Goal: Information Seeking & Learning: Learn about a topic

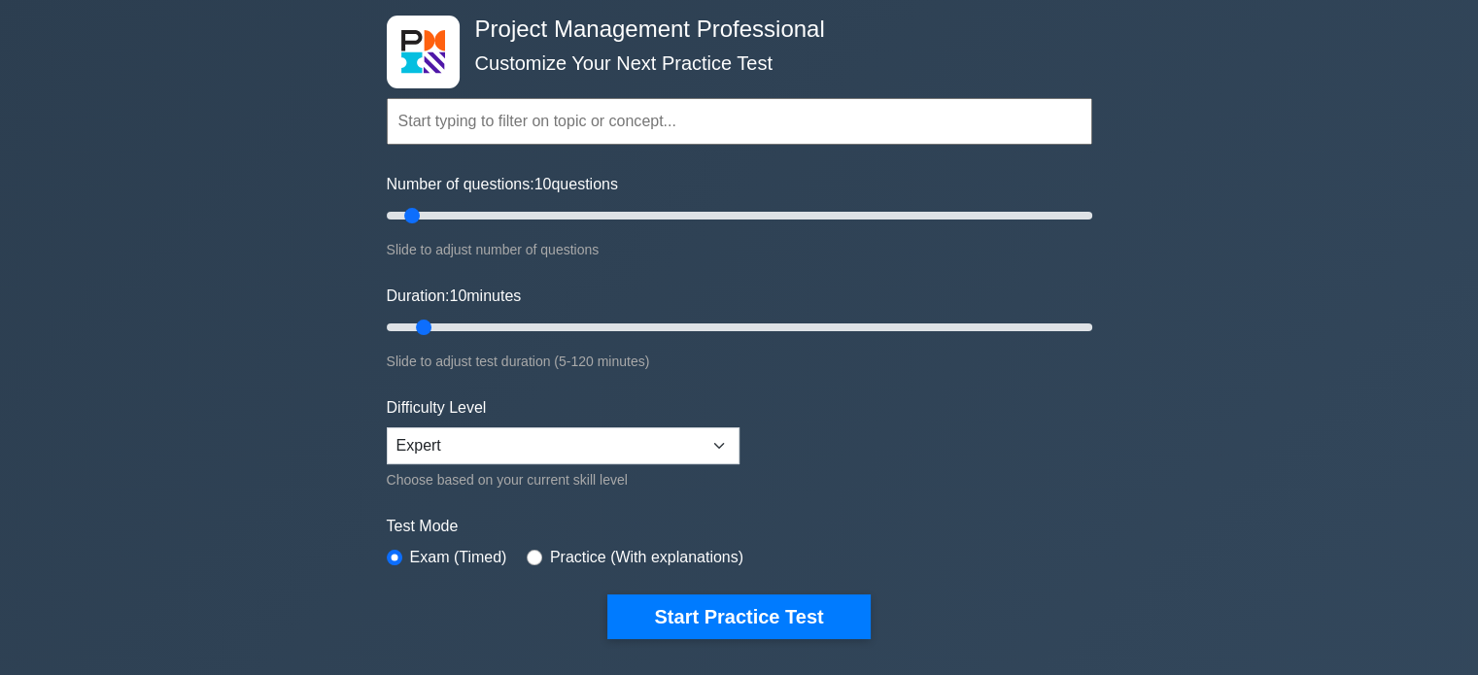
scroll to position [194, 0]
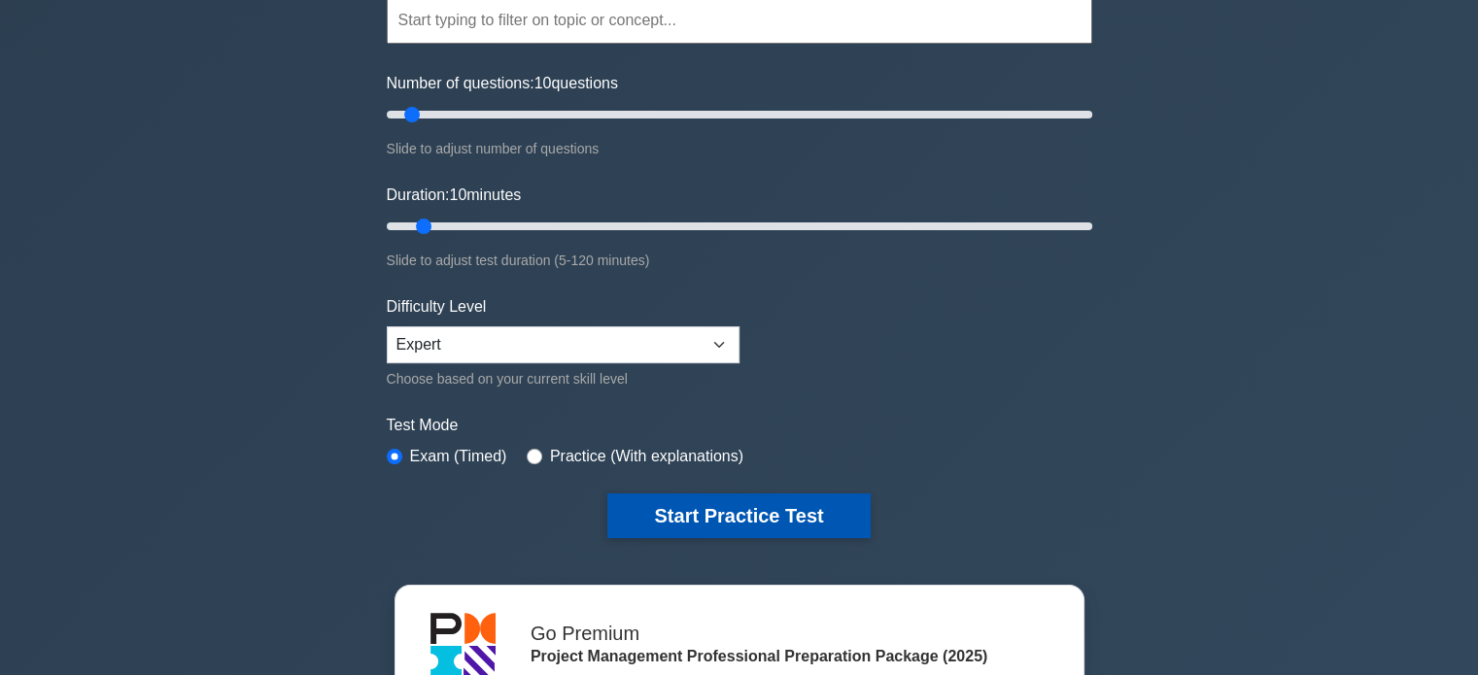
click at [760, 514] on button "Start Practice Test" at bounding box center [738, 516] width 262 height 45
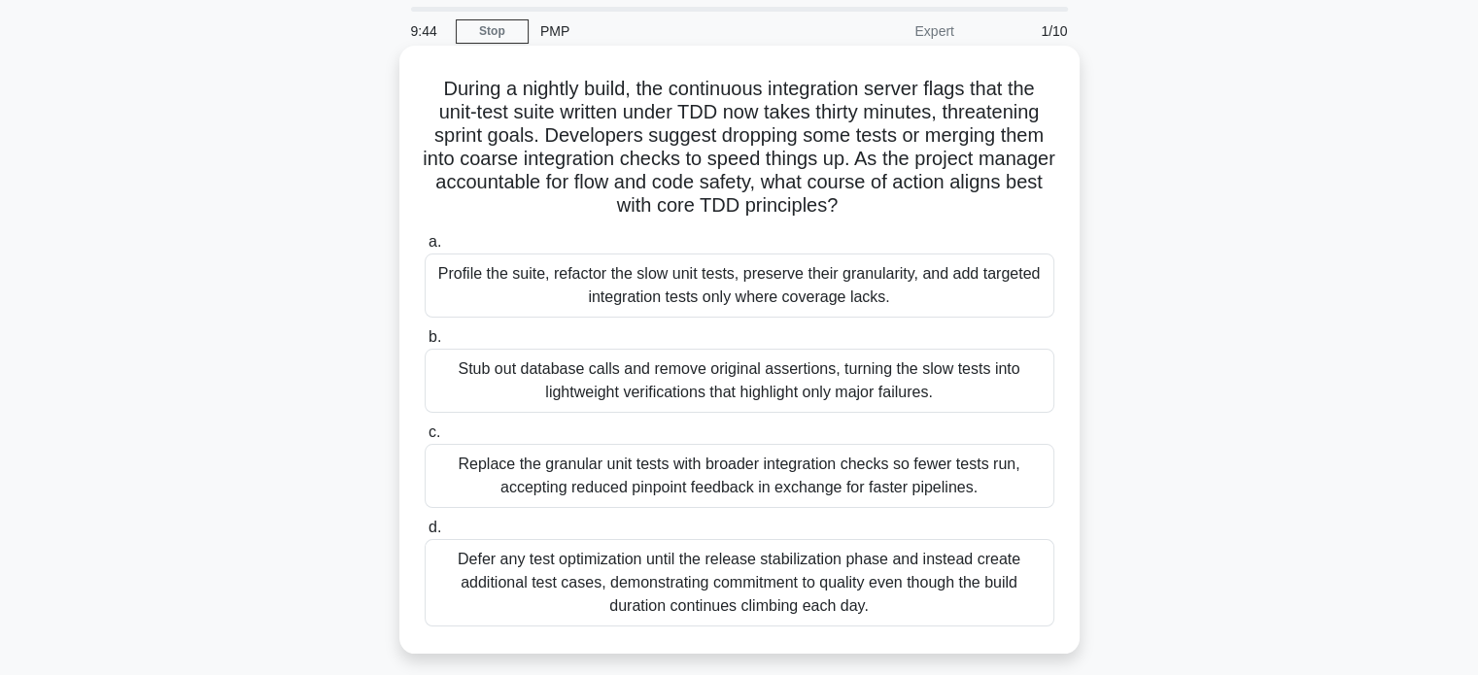
scroll to position [97, 0]
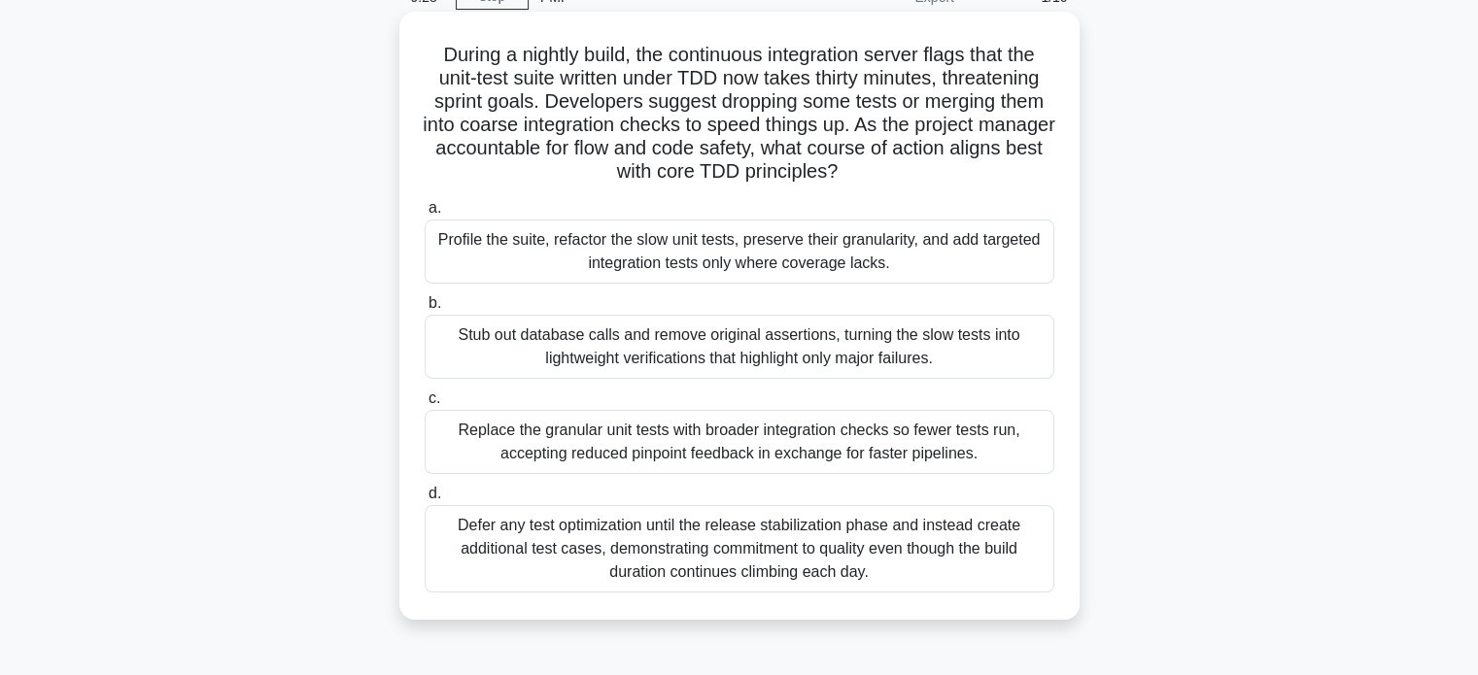
click at [752, 575] on div "Defer any test optimization until the release stabilization phase and instead c…" at bounding box center [740, 548] width 630 height 87
click at [425, 500] on input "d. Defer any test optimization until the release stabilization phase and instea…" at bounding box center [425, 494] width 0 height 13
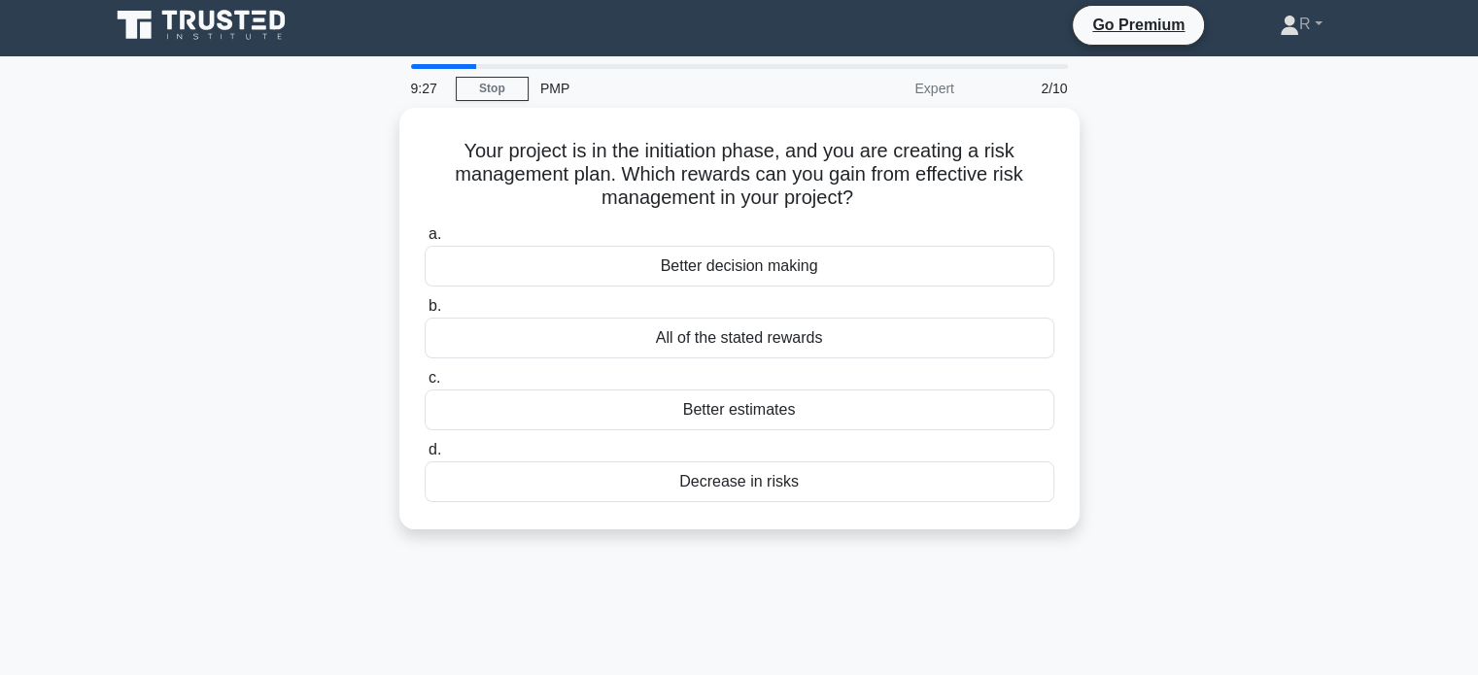
scroll to position [0, 0]
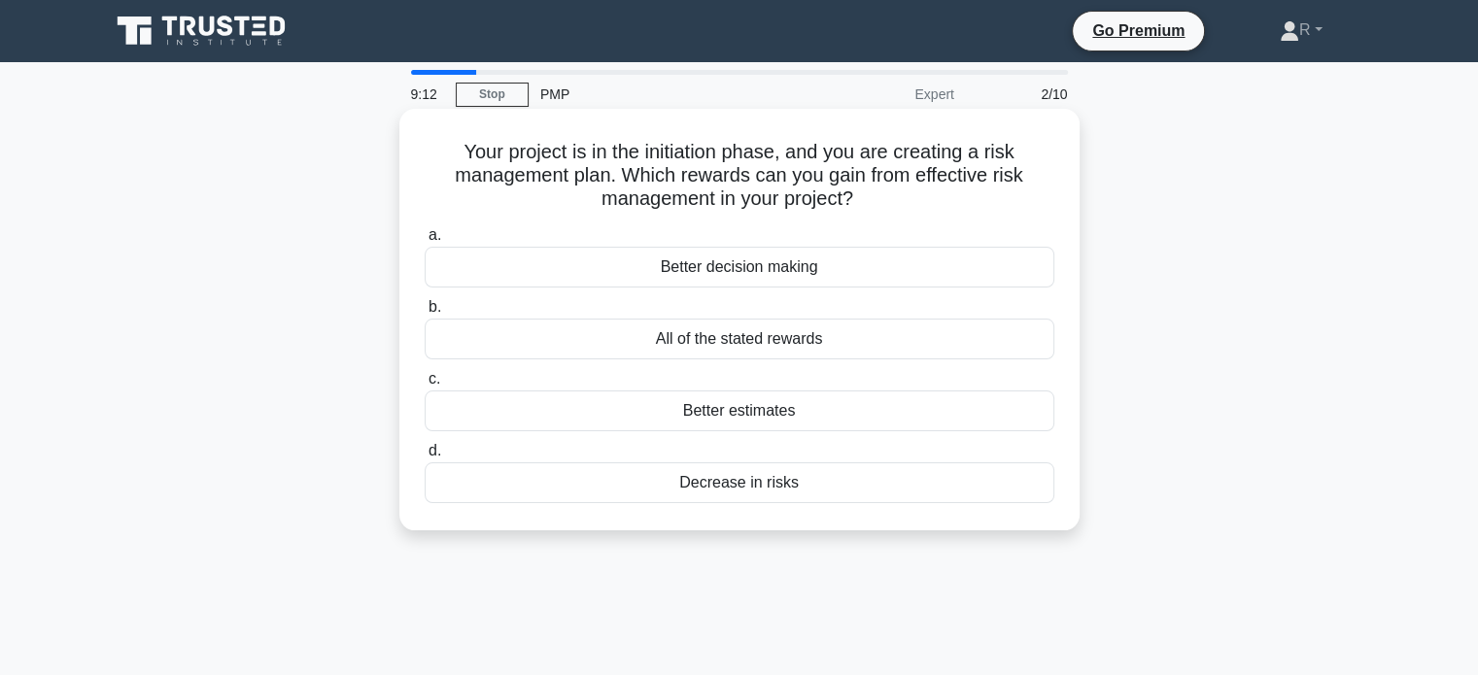
click at [834, 343] on div "All of the stated rewards" at bounding box center [740, 339] width 630 height 41
click at [425, 314] on input "b. All of the stated rewards" at bounding box center [425, 307] width 0 height 13
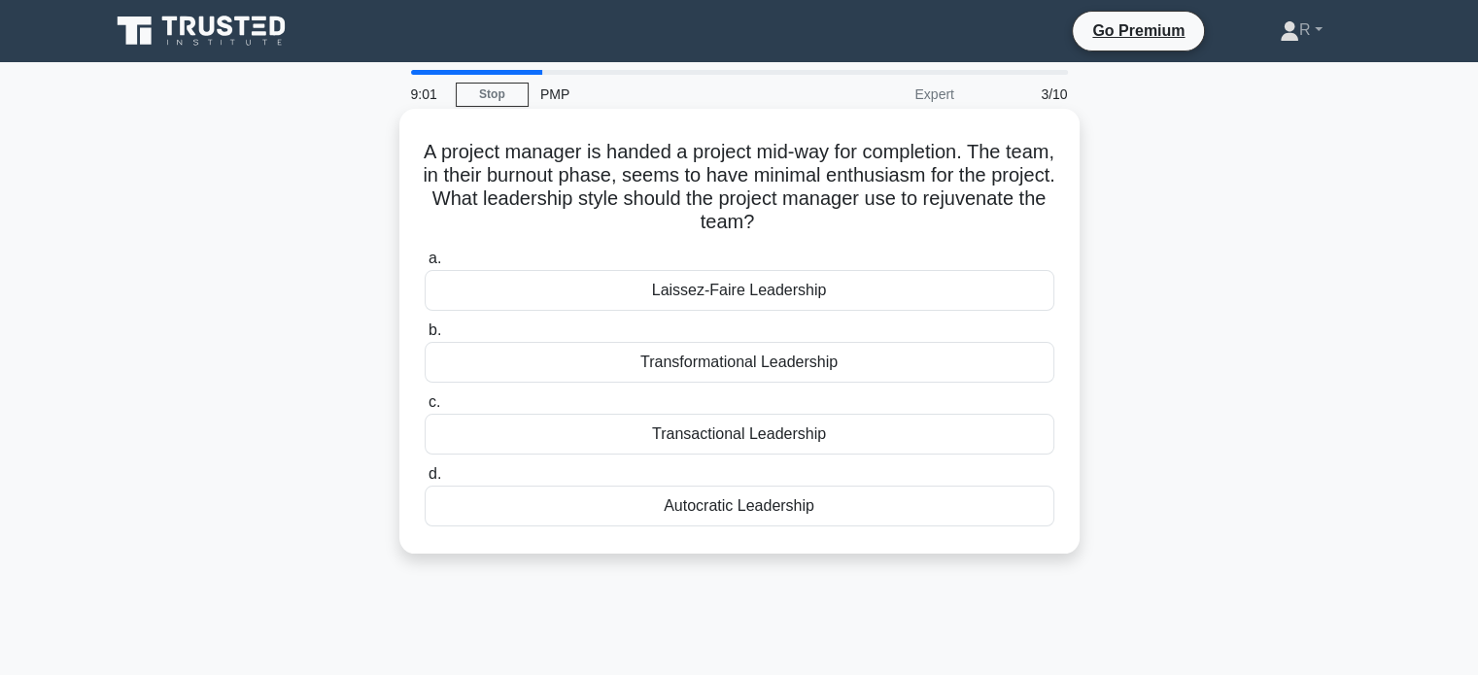
click at [688, 364] on div "Transformational Leadership" at bounding box center [740, 362] width 630 height 41
click at [425, 337] on input "b. Transformational Leadership" at bounding box center [425, 331] width 0 height 13
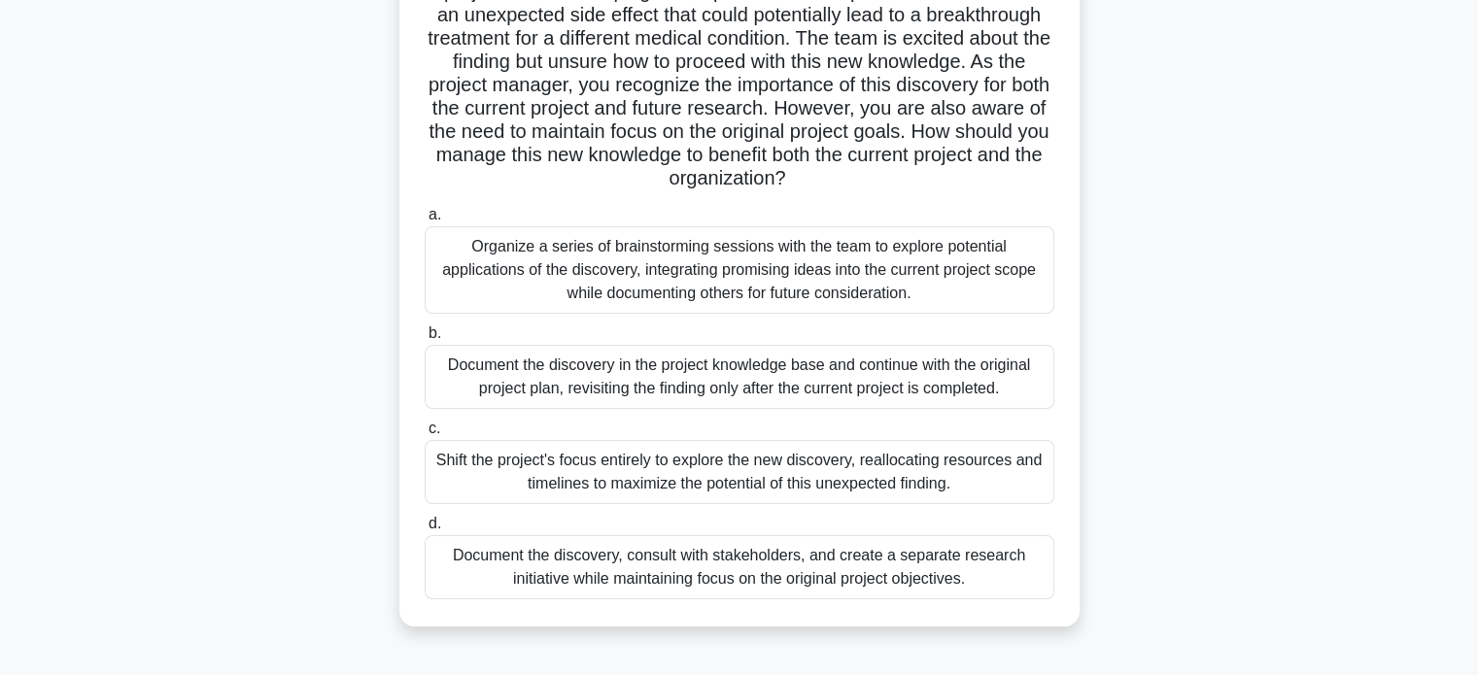
scroll to position [194, 0]
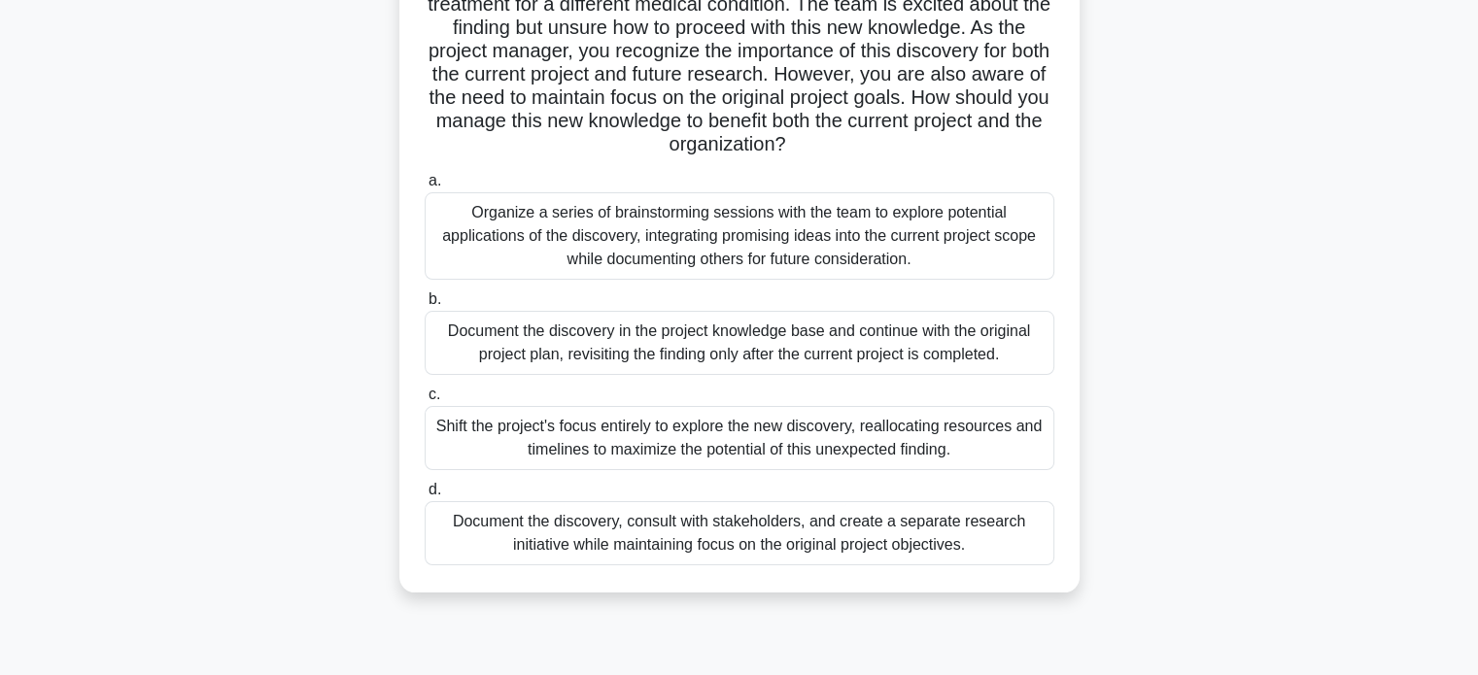
click at [906, 534] on div "Document the discovery, consult with stakeholders, and create a separate resear…" at bounding box center [740, 533] width 630 height 64
click at [425, 497] on input "d. Document the discovery, consult with stakeholders, and create a separate res…" at bounding box center [425, 490] width 0 height 13
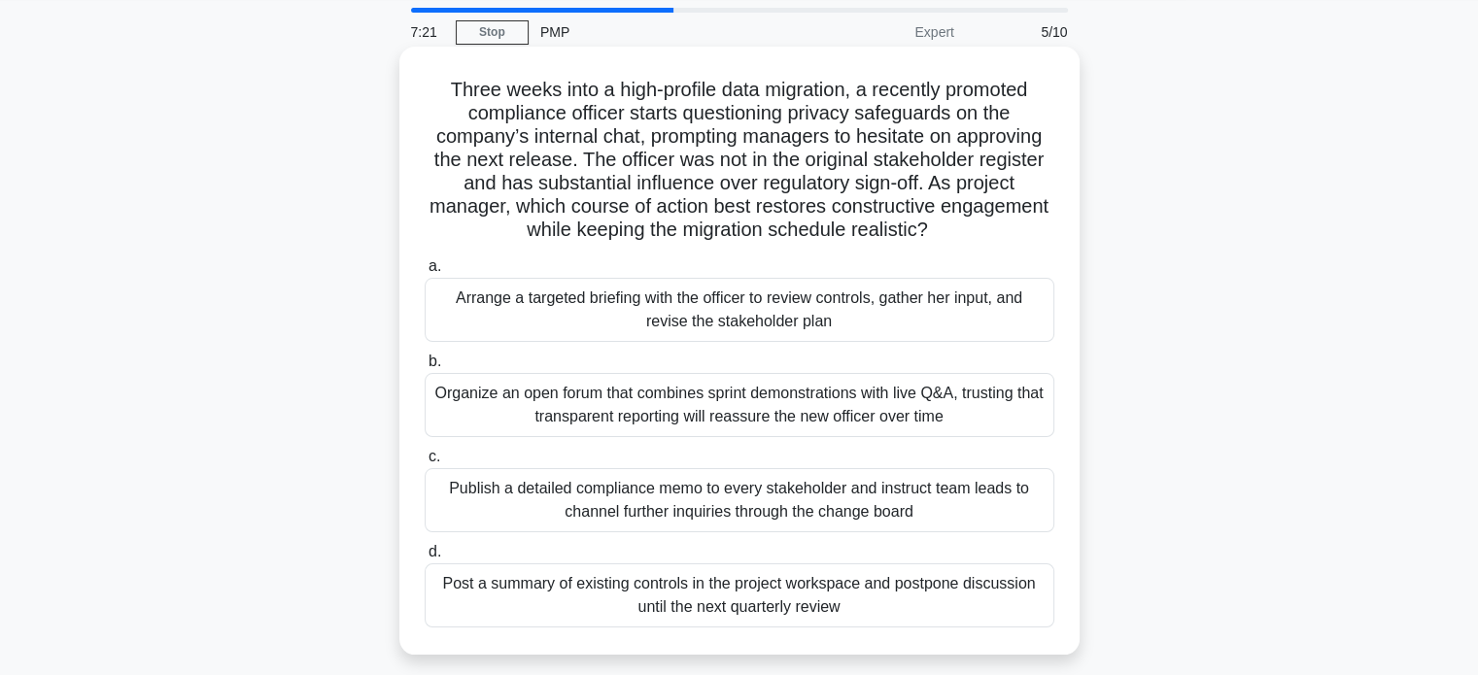
scroll to position [97, 0]
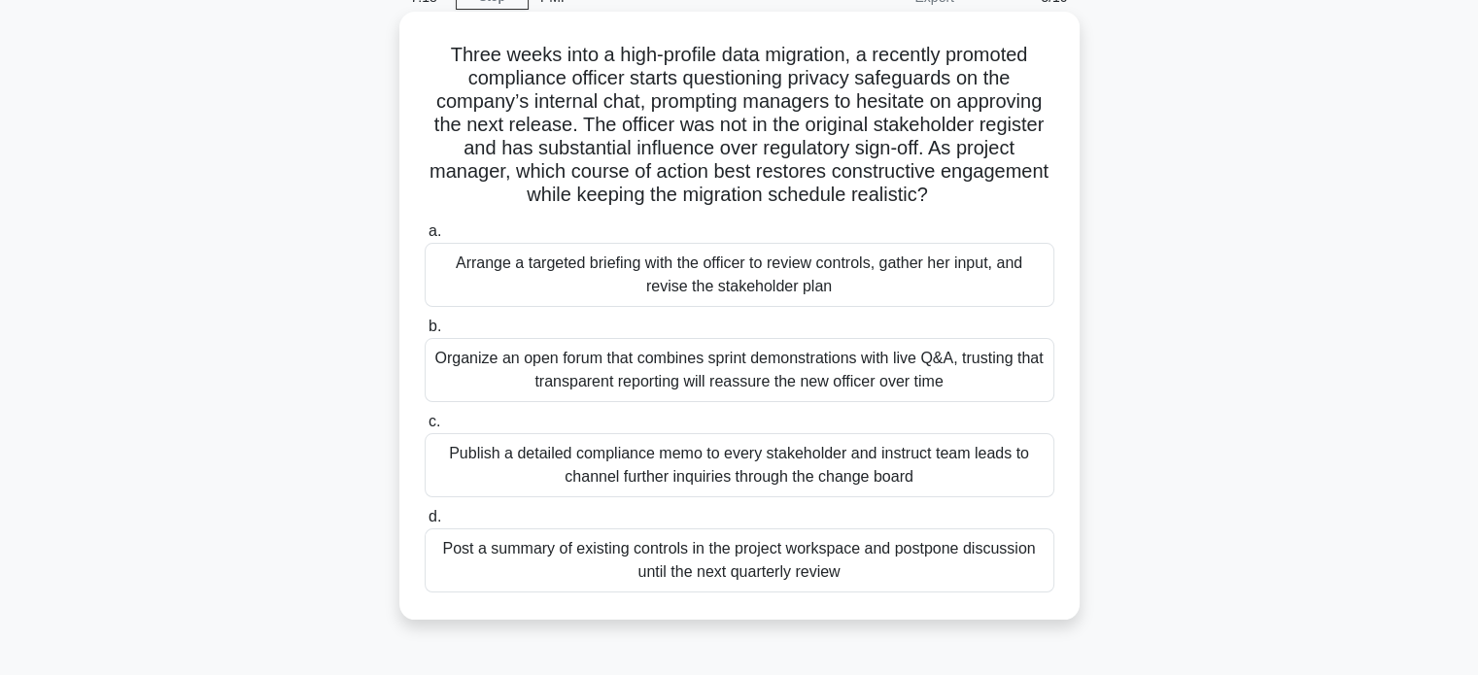
click at [847, 279] on div "Arrange a targeted briefing with the officer to review controls, gather her inp…" at bounding box center [740, 275] width 630 height 64
click at [425, 238] on input "a. Arrange a targeted briefing with the officer to review controls, gather her …" at bounding box center [425, 231] width 0 height 13
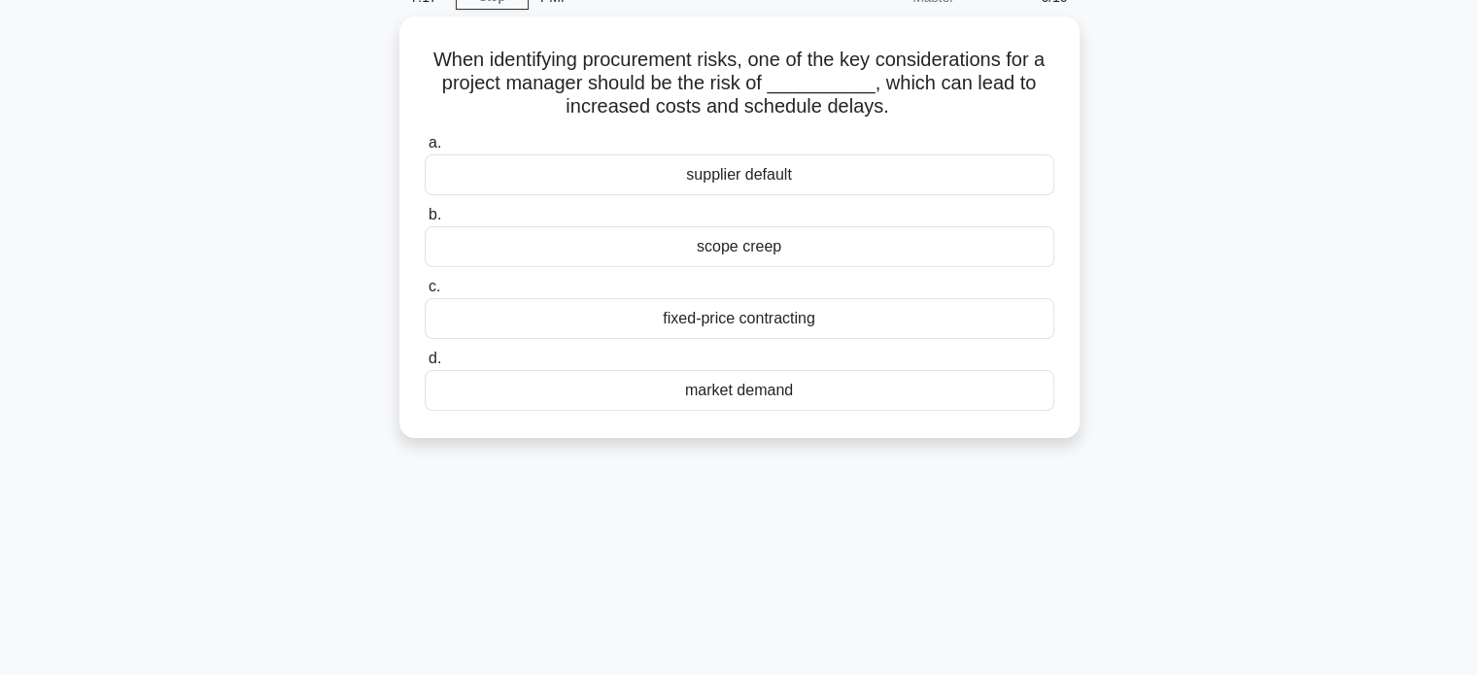
scroll to position [0, 0]
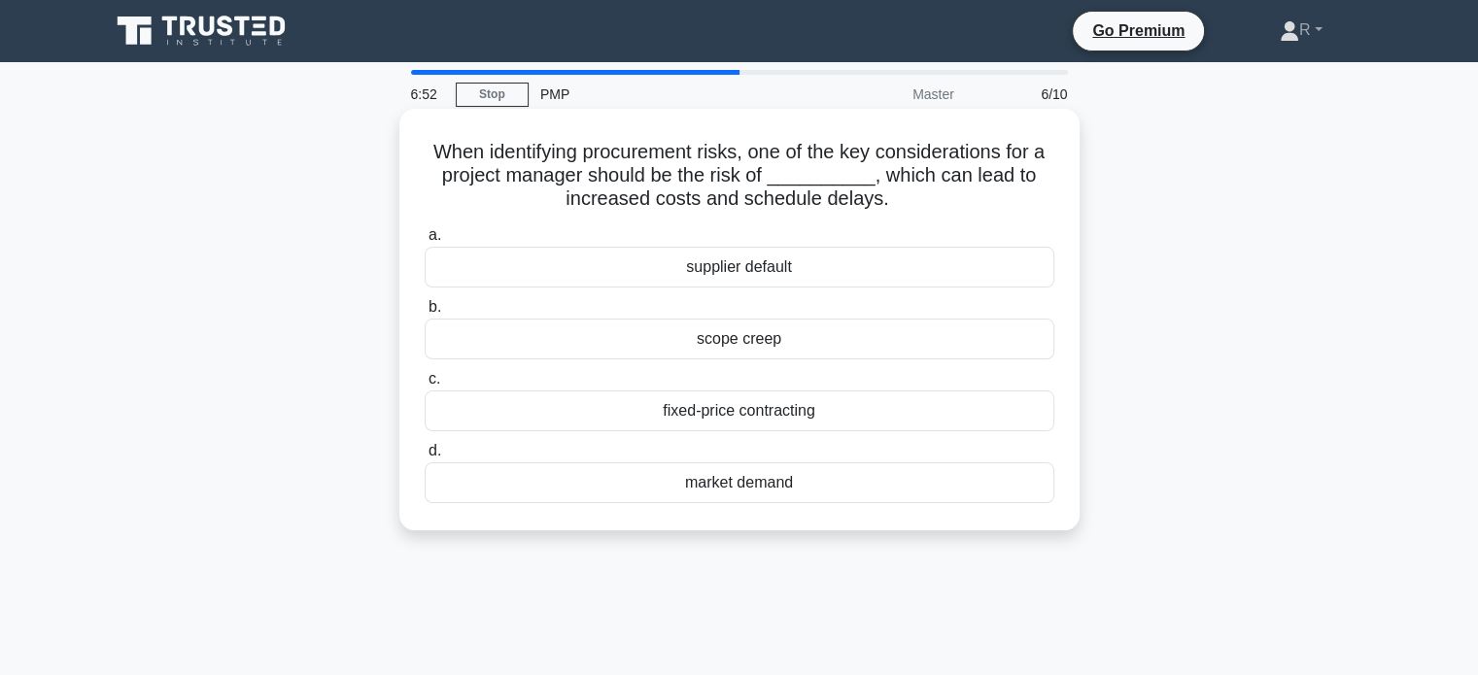
click at [812, 488] on div "market demand" at bounding box center [740, 483] width 630 height 41
click at [425, 458] on input "d. market demand" at bounding box center [425, 451] width 0 height 13
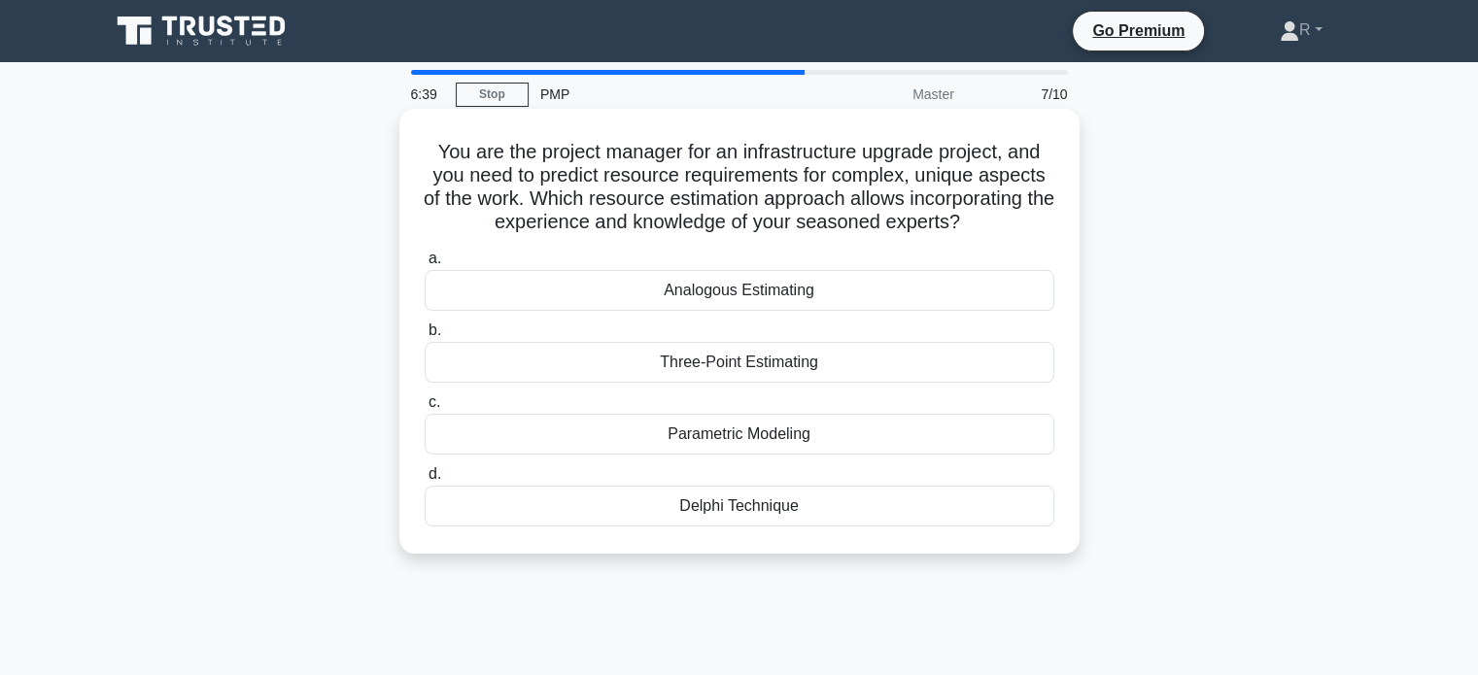
click at [820, 512] on div "Delphi Technique" at bounding box center [740, 506] width 630 height 41
click at [425, 481] on input "d. Delphi Technique" at bounding box center [425, 474] width 0 height 13
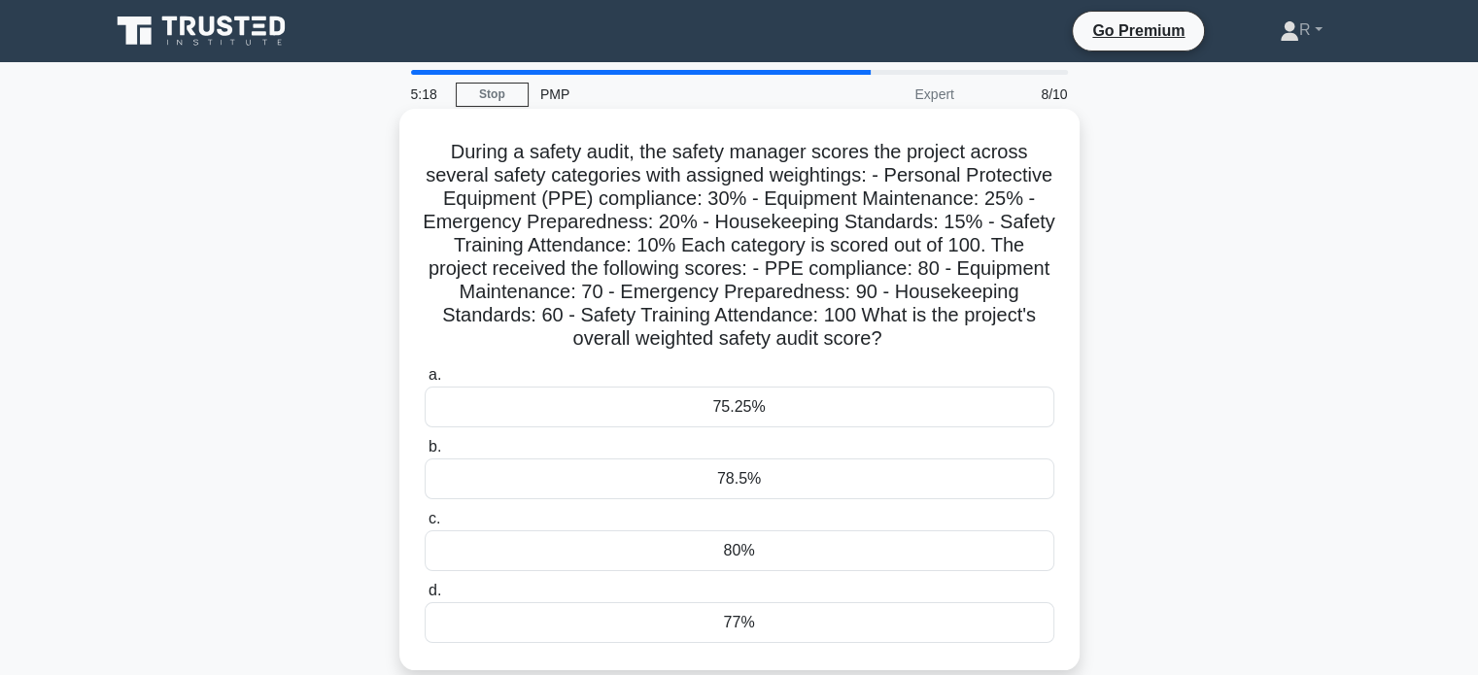
click at [516, 486] on div "78.5%" at bounding box center [740, 479] width 630 height 41
click at [425, 454] on input "b. 78.5%" at bounding box center [425, 447] width 0 height 13
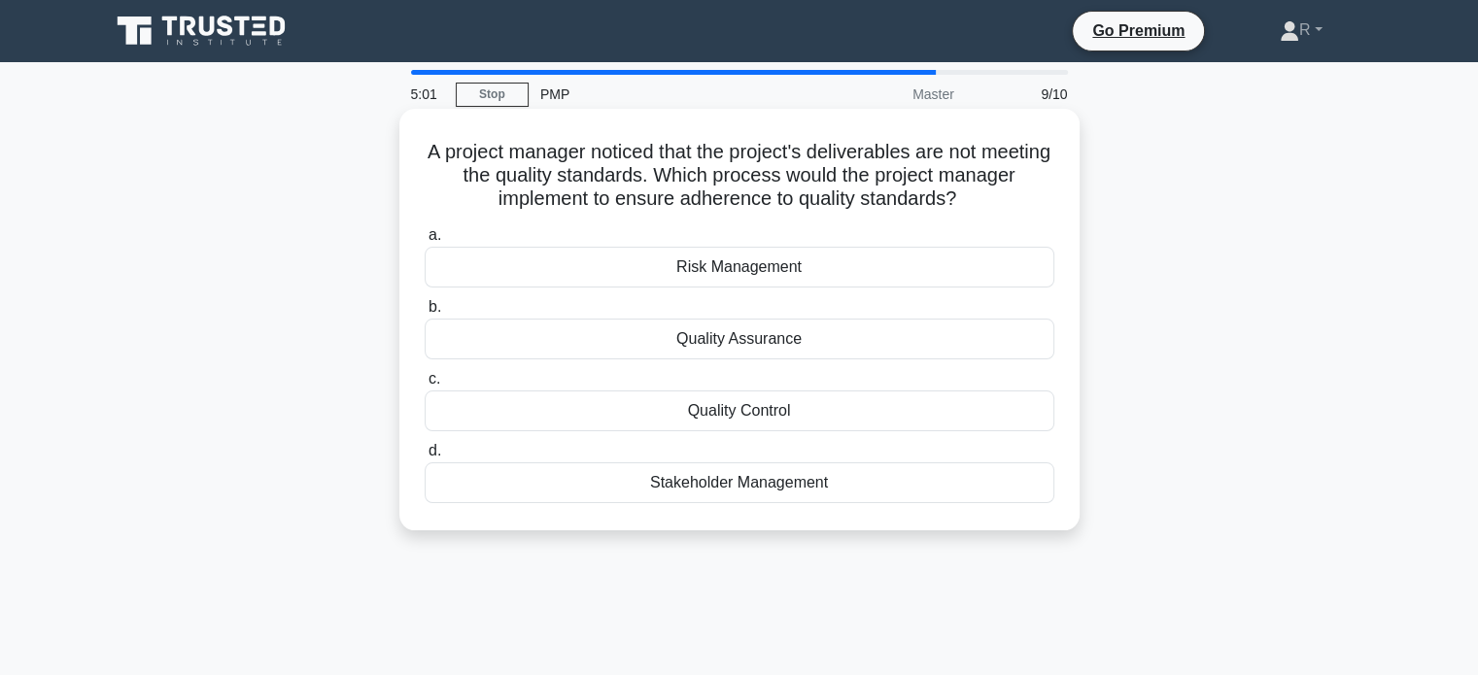
click at [741, 413] on div "Quality Control" at bounding box center [740, 411] width 630 height 41
click at [425, 386] on input "c. Quality Control" at bounding box center [425, 379] width 0 height 13
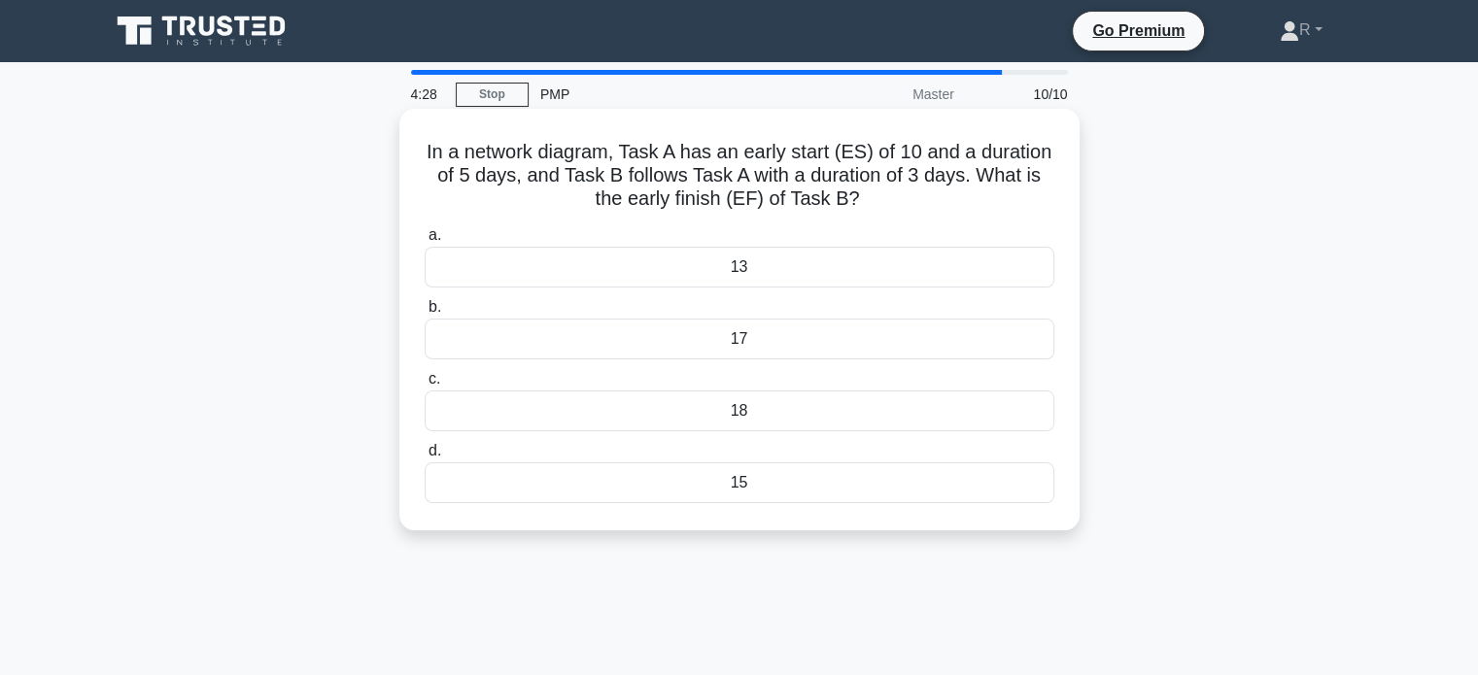
click at [846, 268] on div "13" at bounding box center [740, 267] width 630 height 41
click at [425, 242] on input "a. 13" at bounding box center [425, 235] width 0 height 13
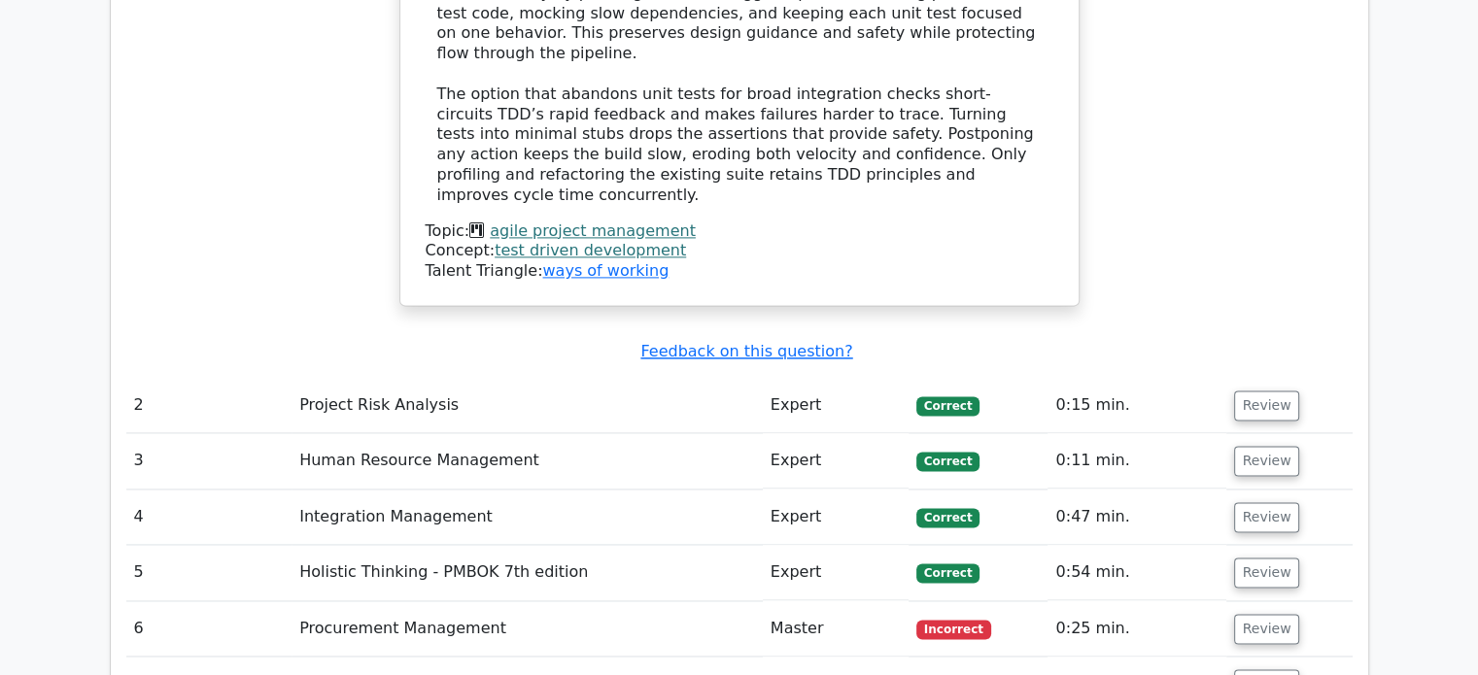
scroll to position [2818, 0]
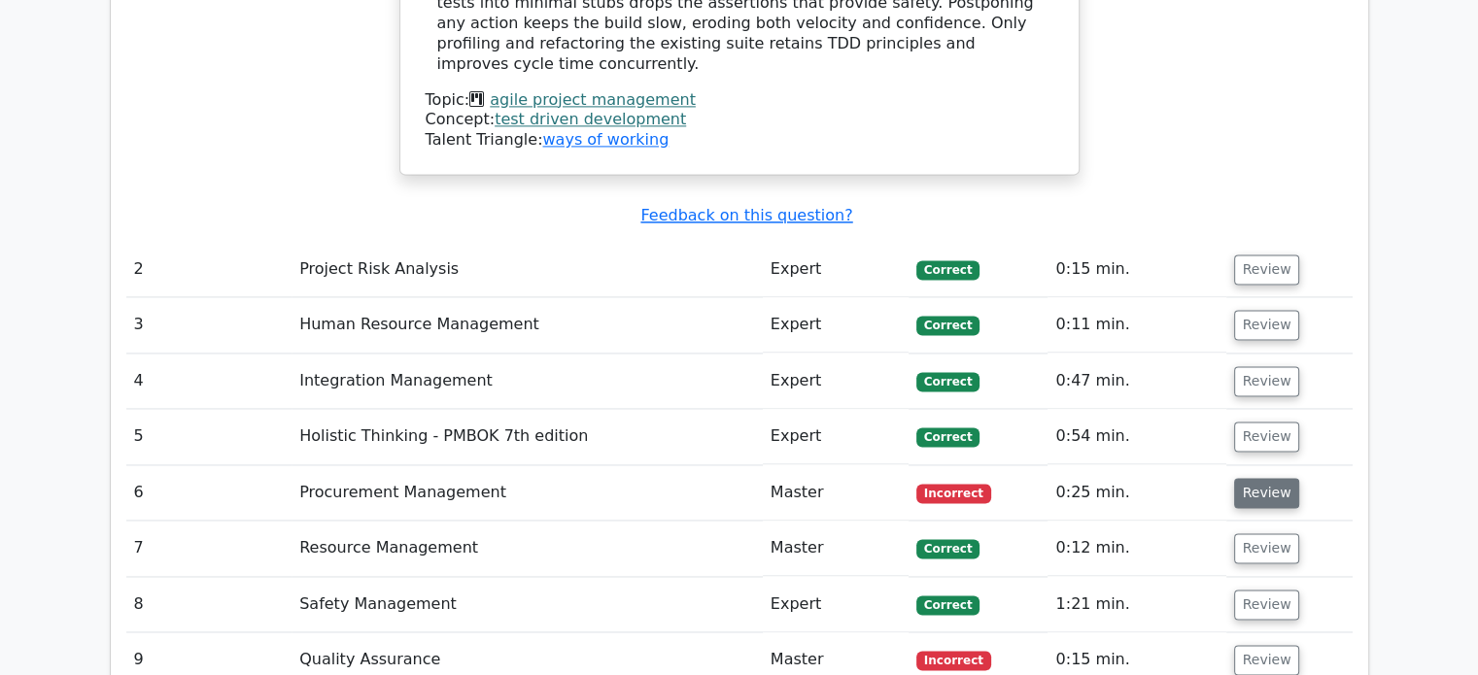
click at [1238, 478] on button "Review" at bounding box center [1267, 493] width 66 height 30
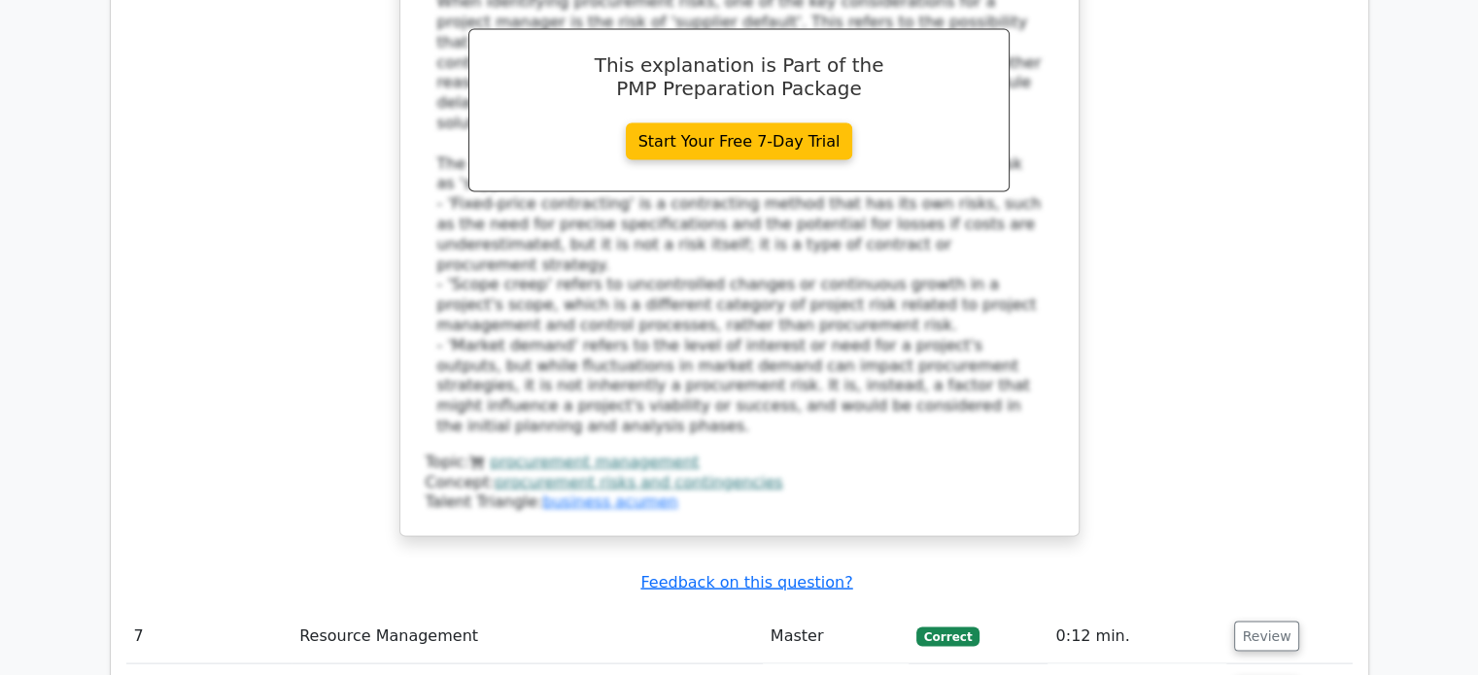
scroll to position [3887, 0]
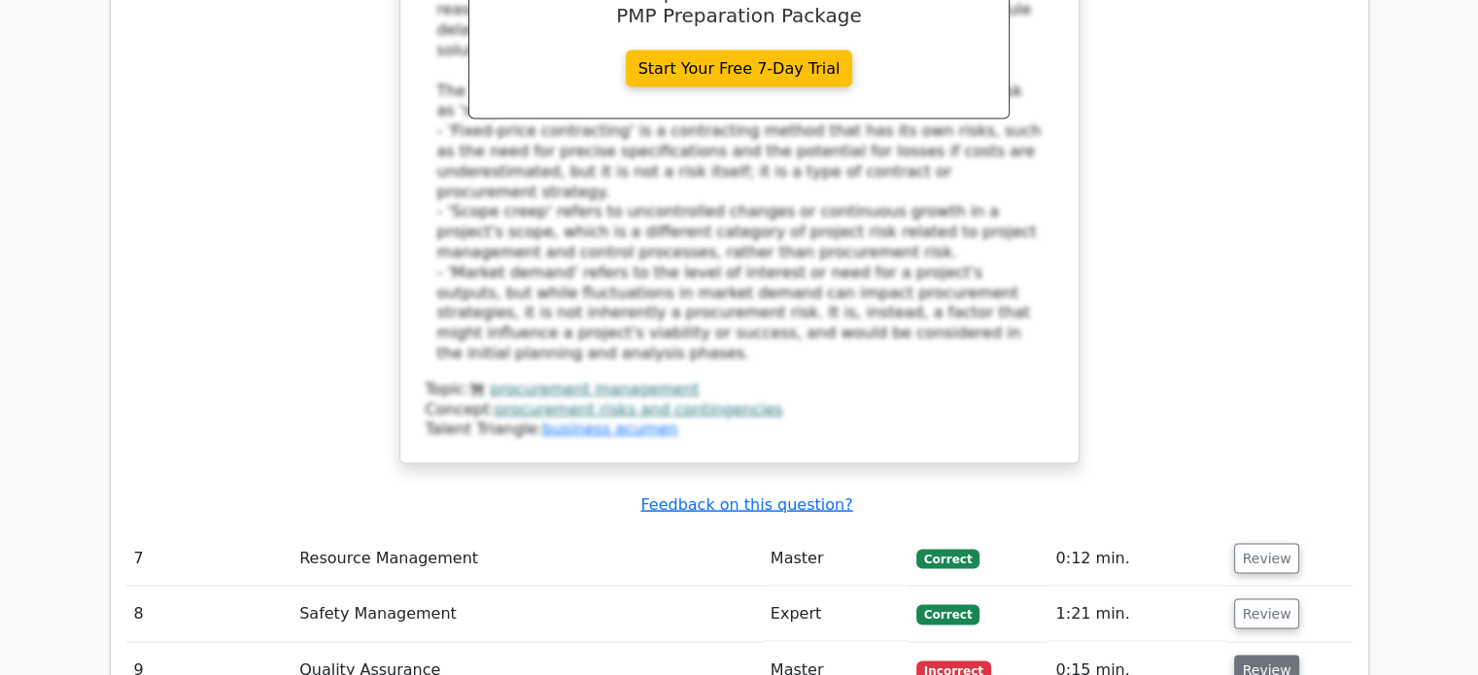
click at [1263, 656] on button "Review" at bounding box center [1267, 671] width 66 height 30
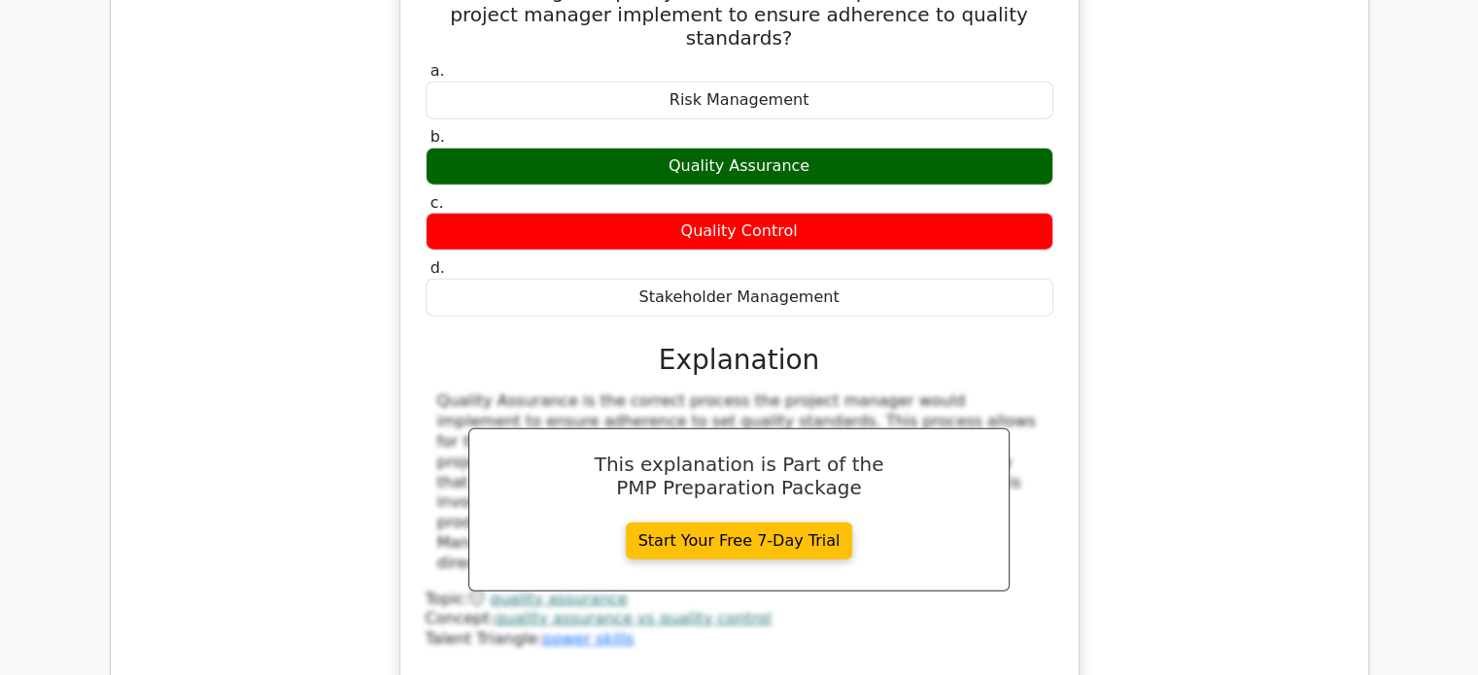
scroll to position [4665, 0]
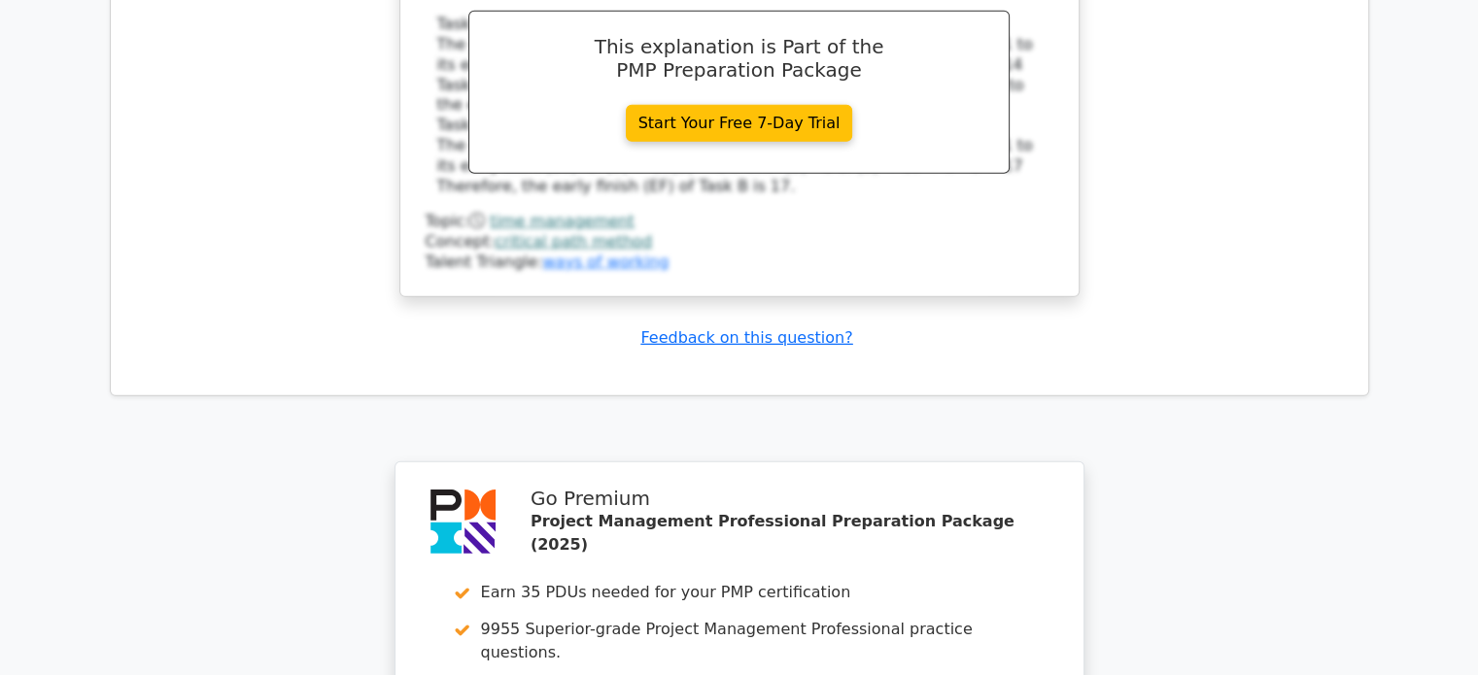
scroll to position [6336, 0]
